Goal: Task Accomplishment & Management: Use online tool/utility

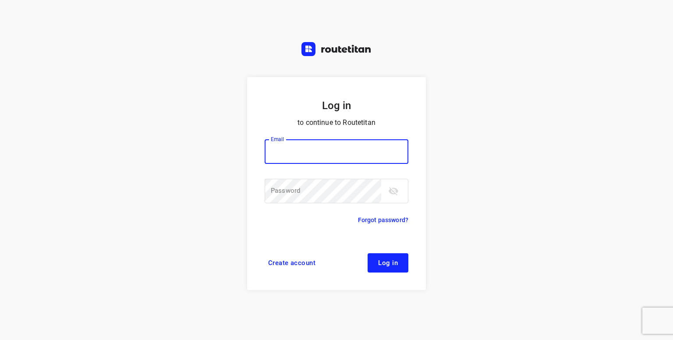
click at [280, 156] on input "email" at bounding box center [336, 151] width 144 height 25
type input "[PERSON_NAME][EMAIL_ADDRESS][DOMAIN_NAME]"
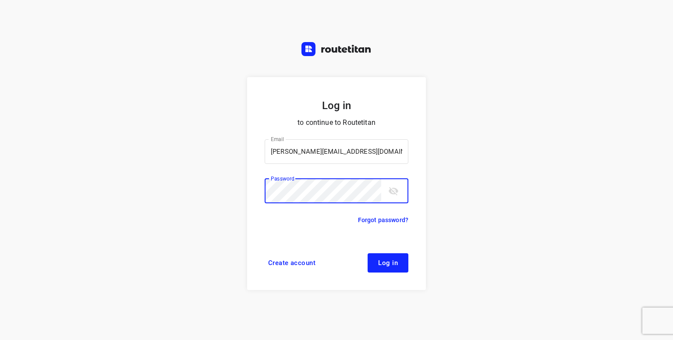
click at [367, 253] on button "Log in" at bounding box center [387, 262] width 41 height 19
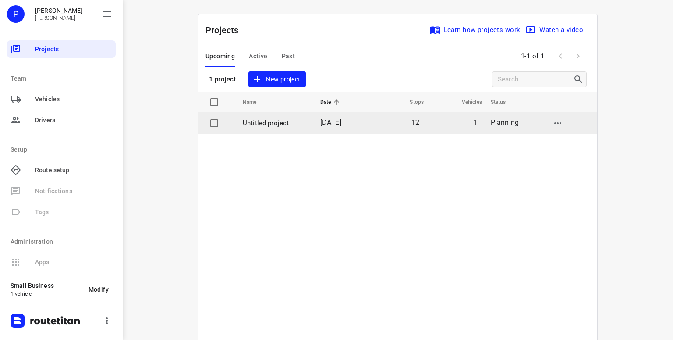
click at [261, 120] on p "Untitled project" at bounding box center [275, 123] width 64 height 10
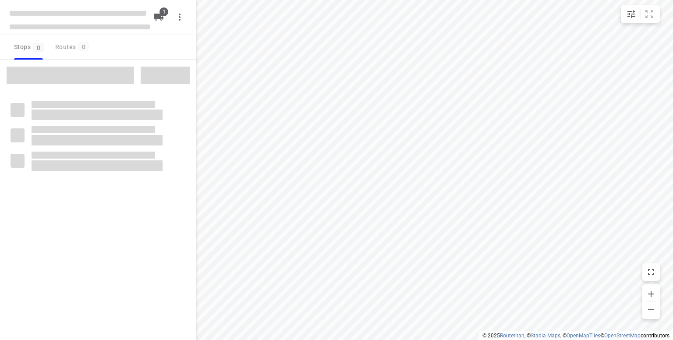
type input "distance"
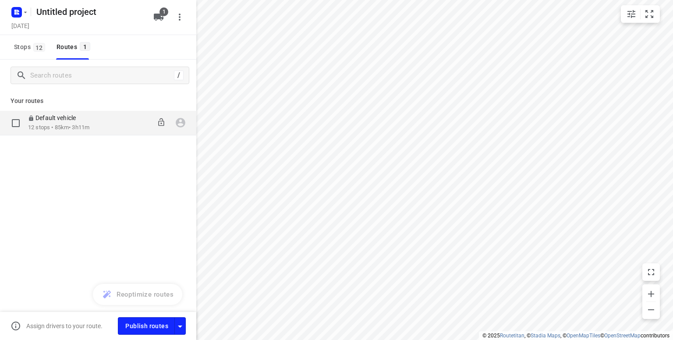
click at [41, 121] on p "Default vehicle" at bounding box center [54, 118] width 53 height 8
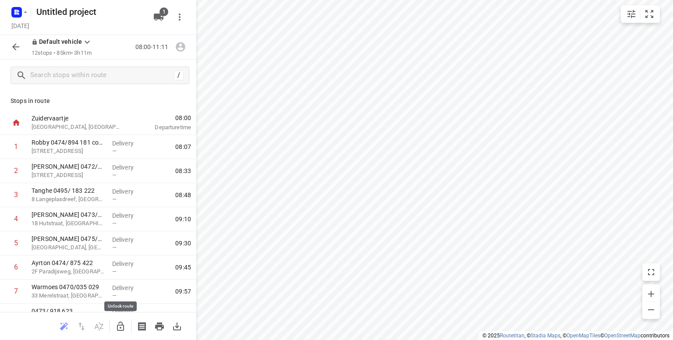
click at [120, 328] on icon "button" at bounding box center [120, 325] width 7 height 9
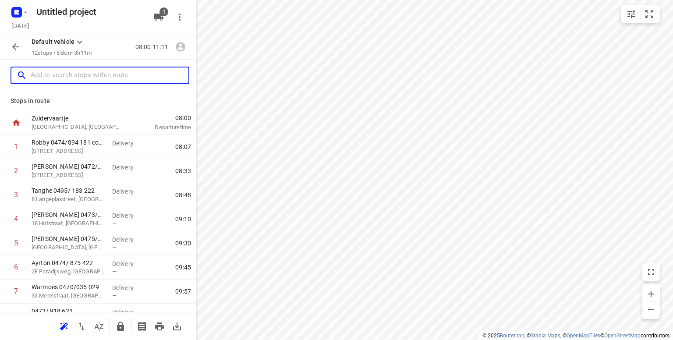
click at [43, 74] on input "text" at bounding box center [110, 76] width 158 height 14
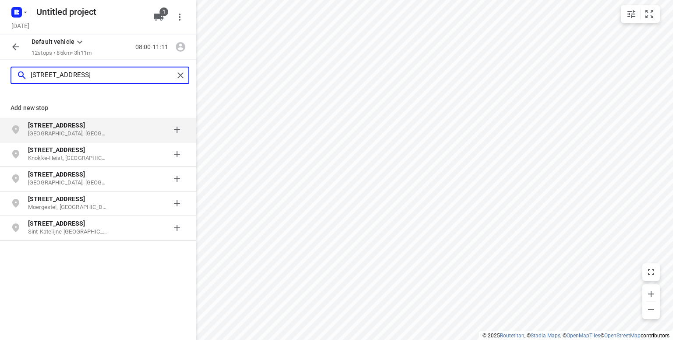
click at [91, 73] on input "[STREET_ADDRESS]" at bounding box center [102, 76] width 143 height 14
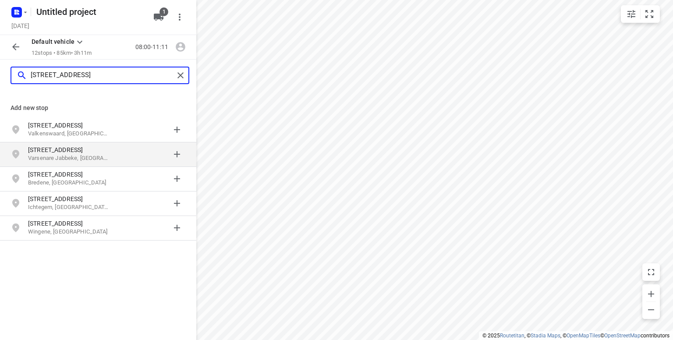
type input "[STREET_ADDRESS]"
click at [42, 152] on p "[STREET_ADDRESS]" at bounding box center [68, 149] width 81 height 9
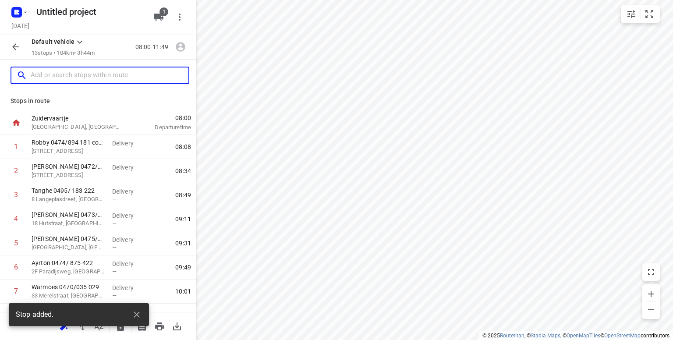
scroll to position [160, 0]
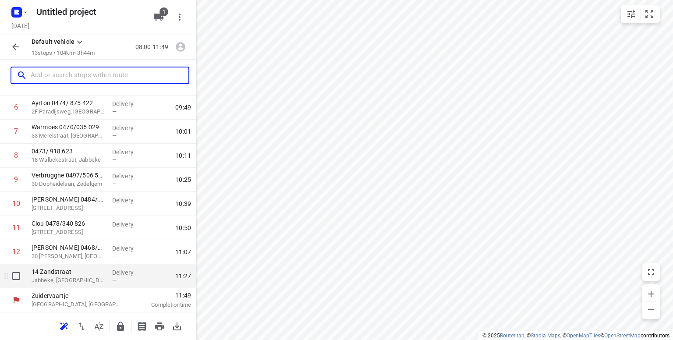
click at [64, 282] on p "Jabbeke, [GEOGRAPHIC_DATA]" at bounding box center [69, 280] width 74 height 9
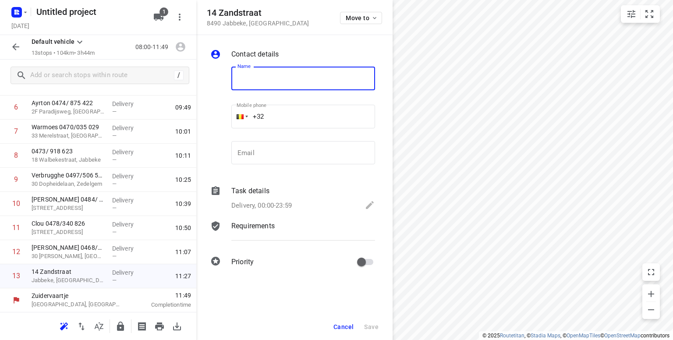
click at [263, 74] on input "text" at bounding box center [303, 79] width 144 height 24
type input "[PERSON_NAME] 0496/951 116 AH"
click at [368, 326] on span "Save" at bounding box center [371, 326] width 14 height 7
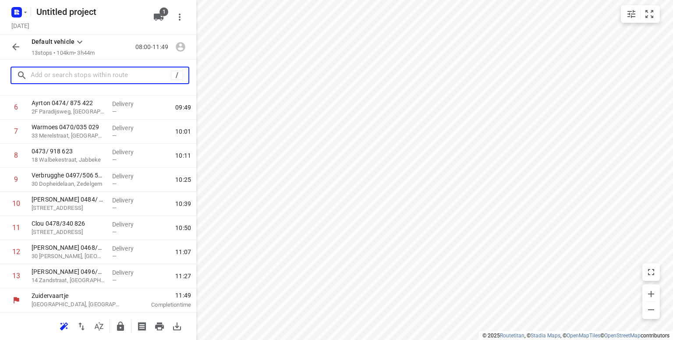
click at [64, 77] on input "text" at bounding box center [101, 76] width 140 height 14
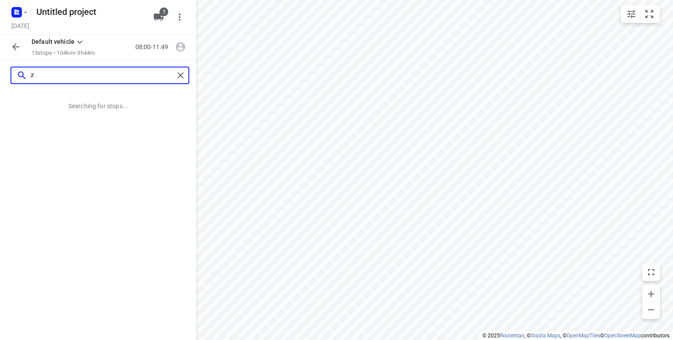
scroll to position [0, 0]
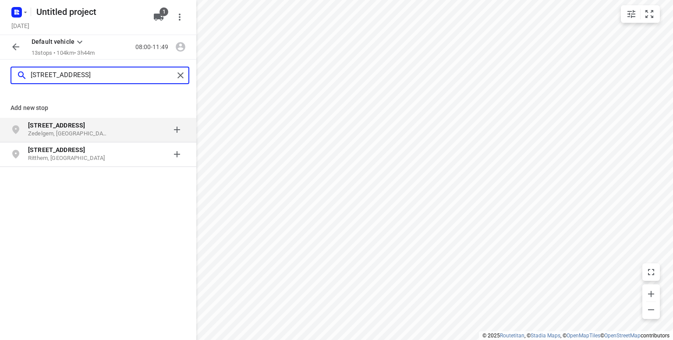
type input "[STREET_ADDRESS]"
click at [46, 129] on b "[STREET_ADDRESS]" at bounding box center [56, 125] width 57 height 7
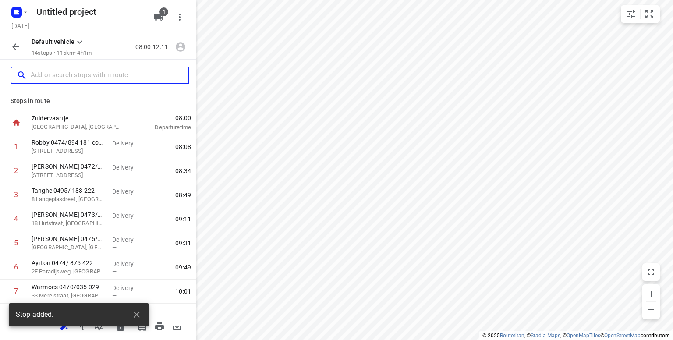
scroll to position [184, 0]
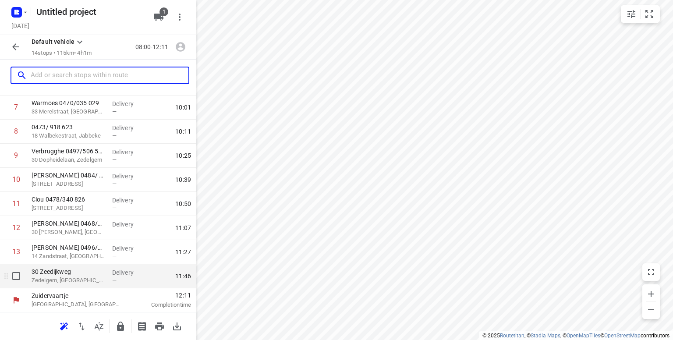
click at [73, 279] on p "Zedelgem, [GEOGRAPHIC_DATA]" at bounding box center [69, 280] width 74 height 9
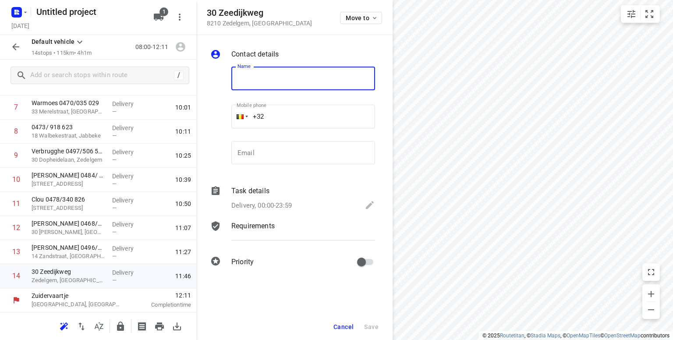
click at [265, 83] on input "text" at bounding box center [303, 79] width 144 height 24
type input "h"
type input "[PERSON_NAME] 0474/ 542 239"
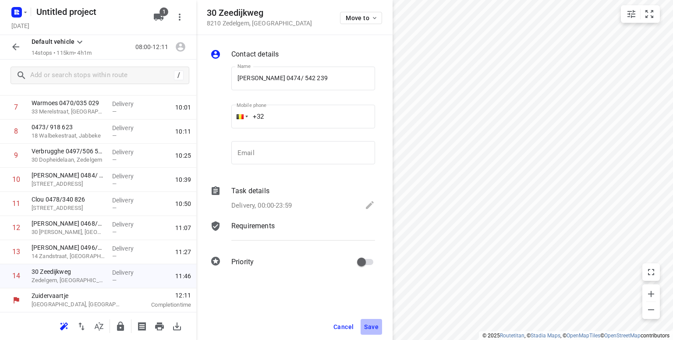
click at [373, 325] on span "Save" at bounding box center [371, 326] width 14 height 7
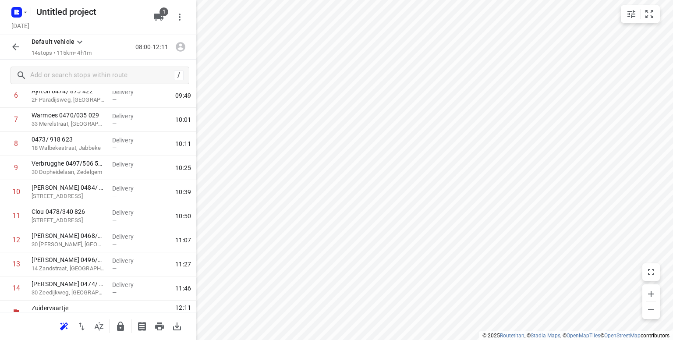
scroll to position [159, 0]
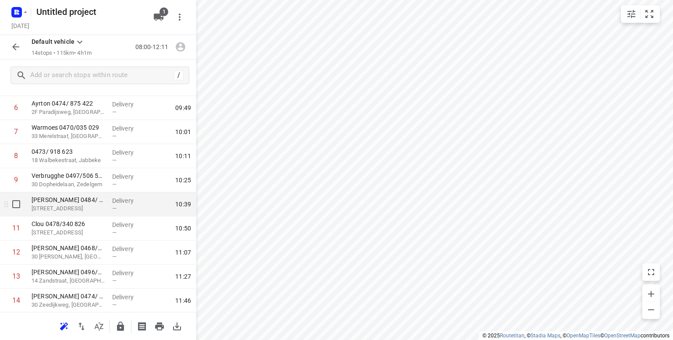
click at [68, 206] on p "[STREET_ADDRESS]" at bounding box center [69, 208] width 74 height 9
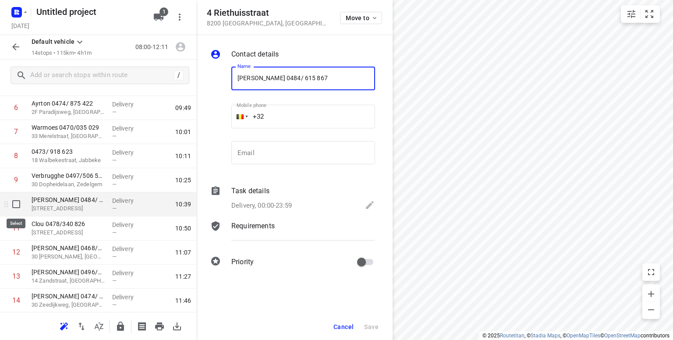
click at [16, 203] on input "checkbox" at bounding box center [16, 204] width 18 height 18
checkbox input "true"
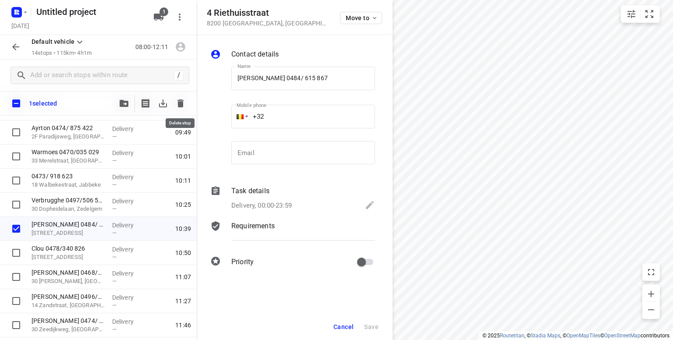
click at [179, 106] on icon "button" at bounding box center [180, 103] width 6 height 8
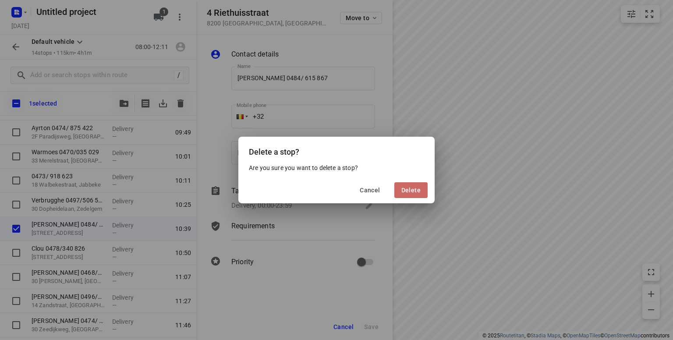
click at [415, 194] on button "Delete" at bounding box center [410, 190] width 33 height 16
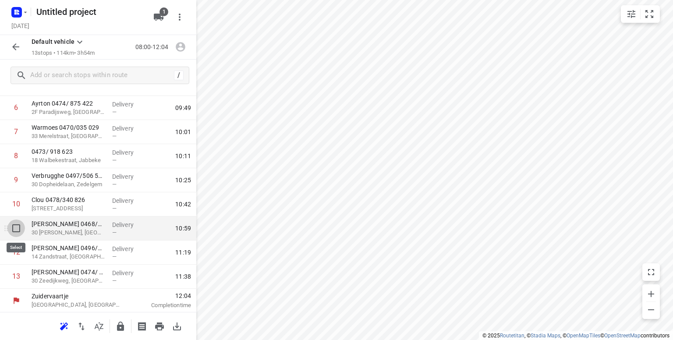
click at [18, 227] on input "checkbox" at bounding box center [16, 228] width 18 height 18
checkbox input "true"
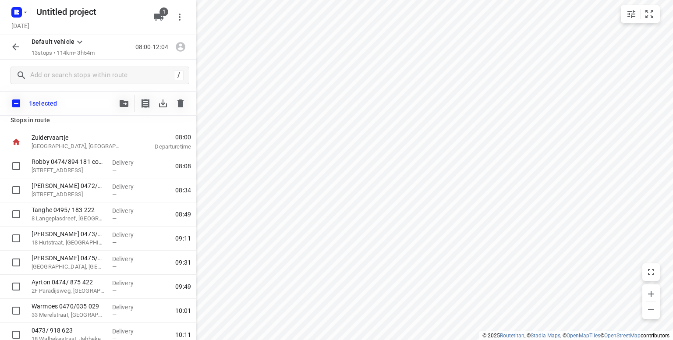
scroll to position [0, 0]
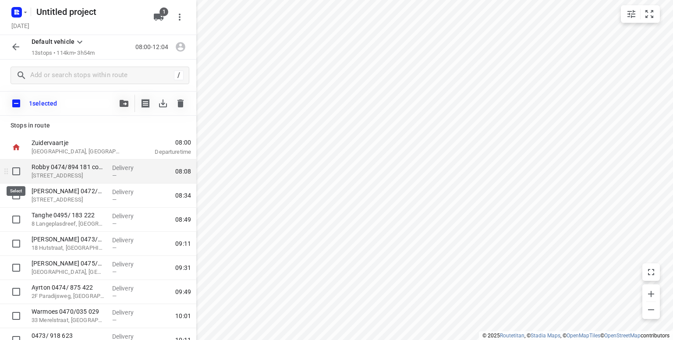
click at [15, 169] on input "checkbox" at bounding box center [16, 171] width 18 height 18
checkbox input "true"
click at [183, 104] on icon "button" at bounding box center [180, 103] width 6 height 8
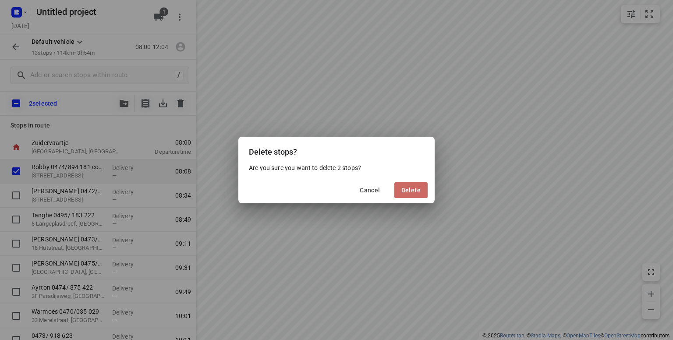
click at [407, 190] on span "Delete" at bounding box center [410, 190] width 19 height 7
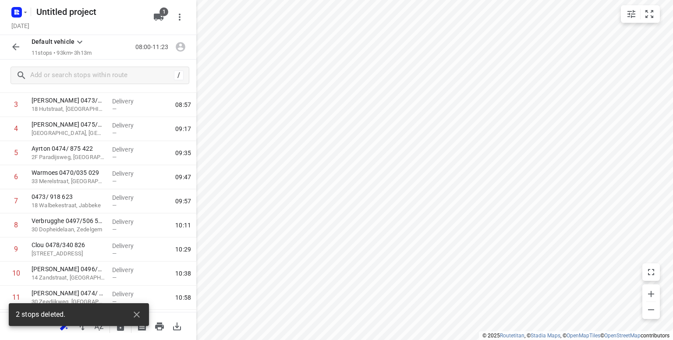
scroll to position [112, 0]
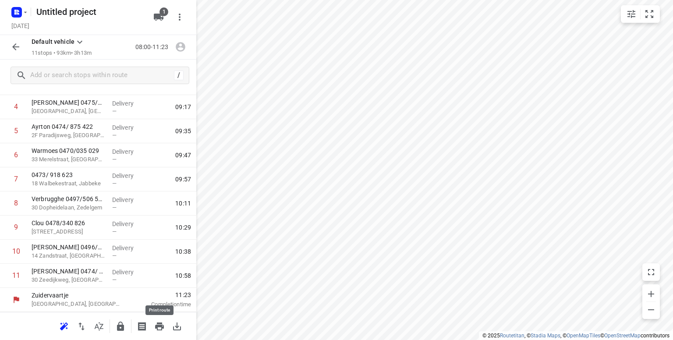
click at [157, 326] on icon "button" at bounding box center [159, 326] width 9 height 8
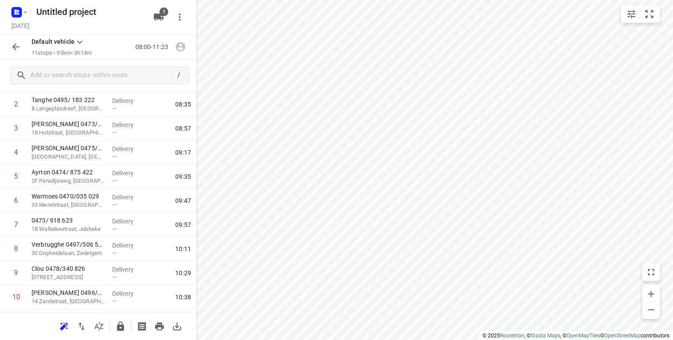
scroll to position [67, 0]
click at [120, 328] on icon "button" at bounding box center [120, 325] width 7 height 9
click at [14, 51] on icon "button" at bounding box center [16, 47] width 11 height 11
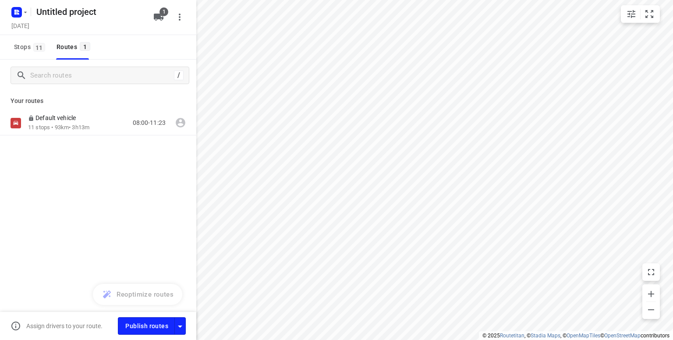
click at [21, 20] on div "Untitled project [DATE]" at bounding box center [80, 17] width 140 height 31
click at [20, 16] on rect "button" at bounding box center [16, 12] width 11 height 11
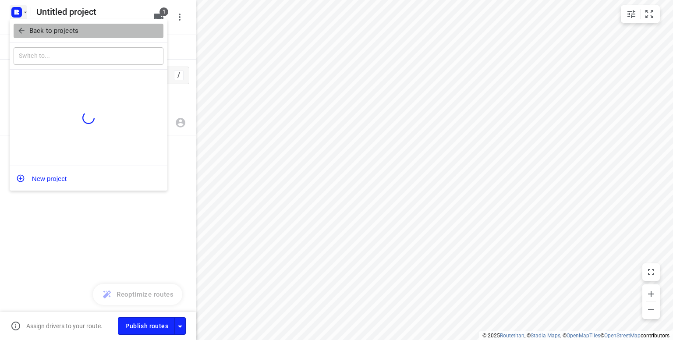
click at [35, 31] on p "Back to projects" at bounding box center [53, 31] width 49 height 10
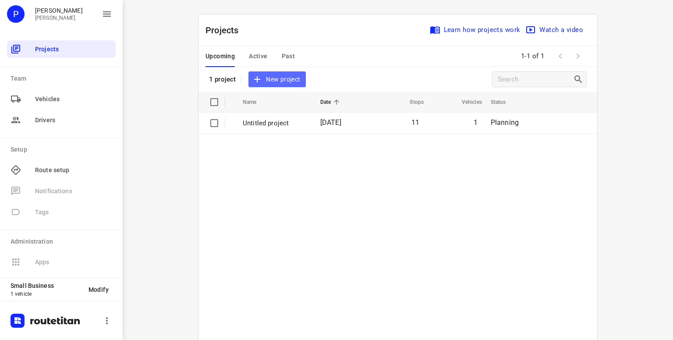
click at [268, 77] on span "New project" at bounding box center [277, 79] width 46 height 11
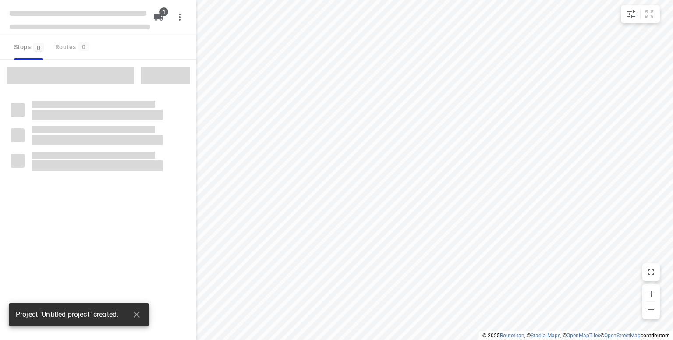
type input "distance"
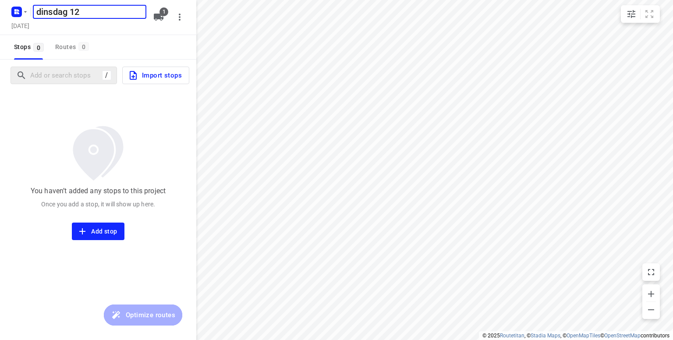
type input "dinsdag 12"
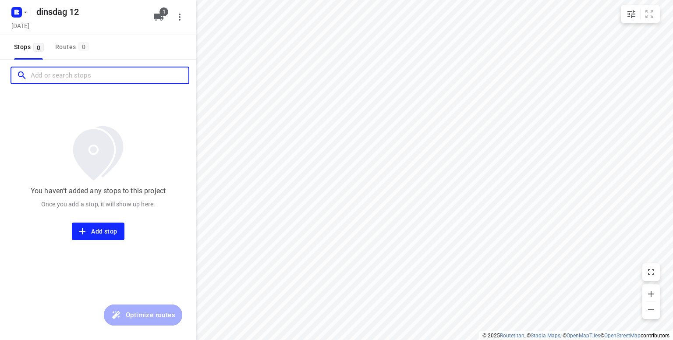
click at [59, 80] on input "Add or search stops" at bounding box center [110, 76] width 158 height 14
